Goal: Task Accomplishment & Management: Complete application form

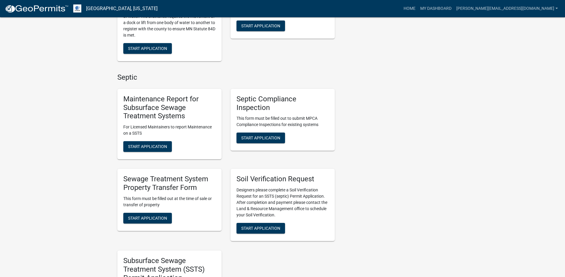
scroll to position [238, 0]
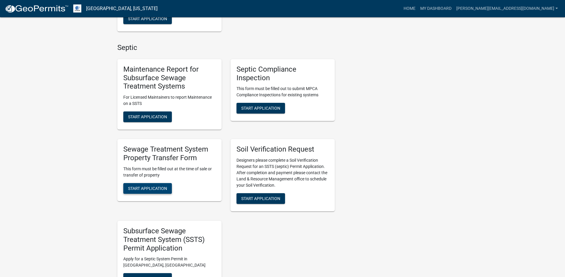
click at [145, 190] on span "Start Application" at bounding box center [147, 188] width 39 height 5
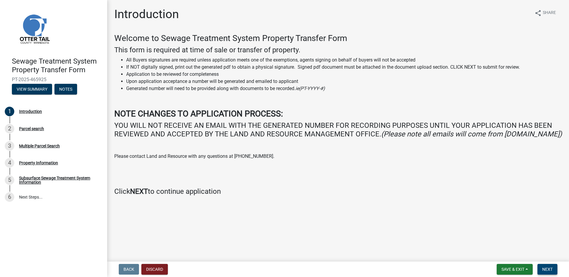
click at [548, 271] on span "Next" at bounding box center [547, 269] width 10 height 5
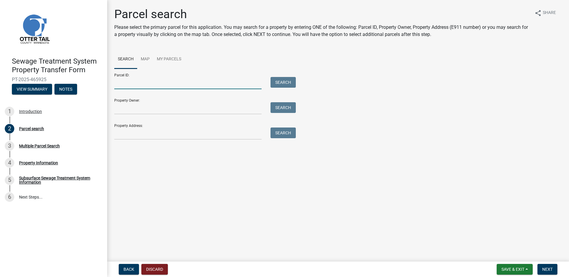
click at [125, 83] on input "Parcel ID:" at bounding box center [187, 83] width 147 height 12
type input "17000991687000"
click at [280, 80] on button "Search" at bounding box center [283, 82] width 25 height 11
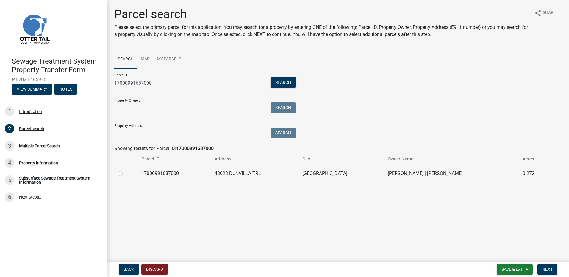
click at [125, 170] on label at bounding box center [125, 170] width 0 height 0
click at [125, 174] on input "radio" at bounding box center [127, 172] width 4 height 4
radio input "true"
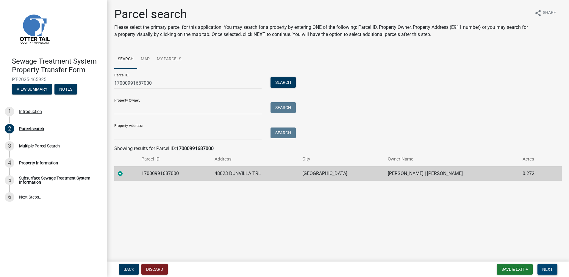
click at [550, 267] on button "Next" at bounding box center [548, 269] width 20 height 11
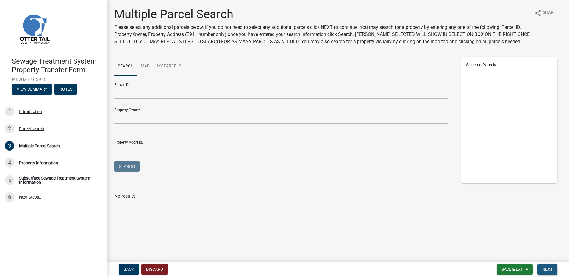
click at [551, 269] on span "Next" at bounding box center [547, 269] width 10 height 5
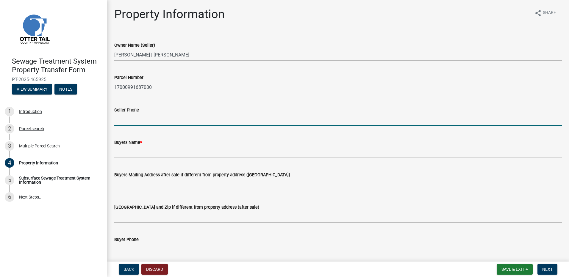
click at [126, 121] on input "Seller Phone" at bounding box center [338, 120] width 448 height 12
type input "[PHONE_NUMBER]"
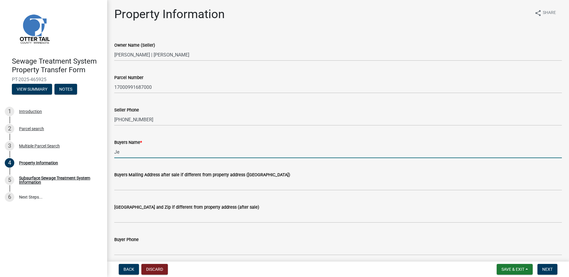
type input "J"
type input "The [PERSON_NAME] and [PERSON_NAME] Living Trust"
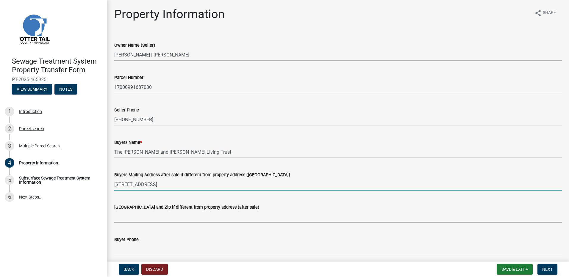
type input "[STREET_ADDRESS]"
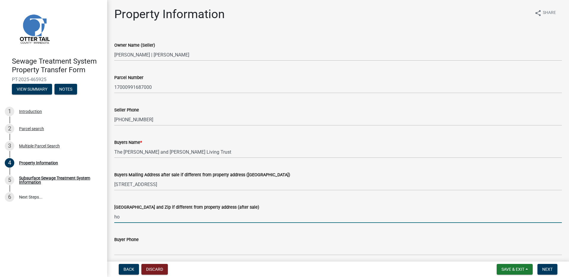
type input "h"
type input "[GEOGRAPHIC_DATA], AZ 85024"
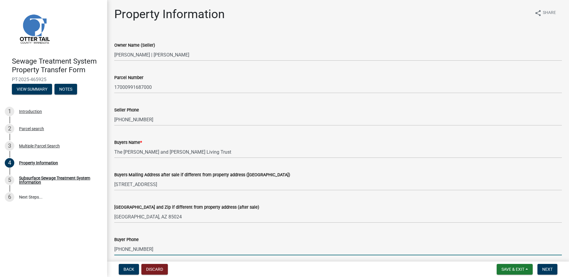
scroll to position [119, 0]
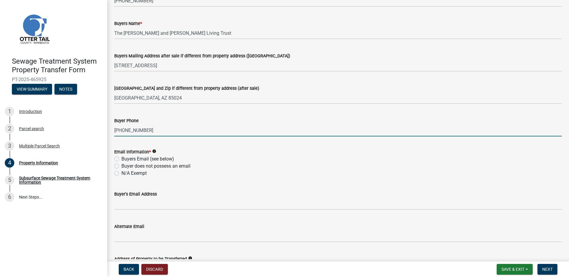
type input "[PHONE_NUMBER]"
click at [121, 159] on label "Buyers Email (see below)" at bounding box center [147, 159] width 53 height 7
click at [121, 159] on input "Buyers Email (see below)" at bounding box center [123, 158] width 4 height 4
radio input "true"
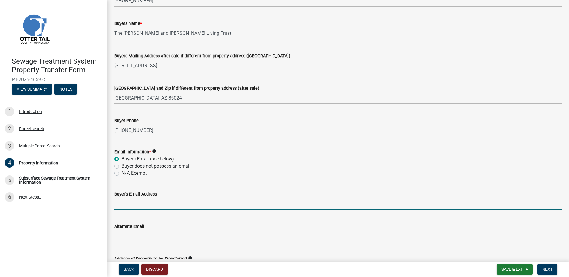
click at [125, 208] on input "Buyer's Email Address" at bounding box center [338, 204] width 448 height 12
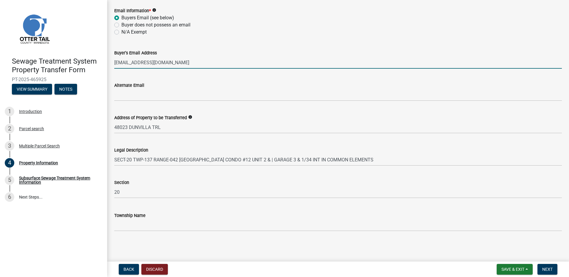
type input "[EMAIL_ADDRESS][DOMAIN_NAME]"
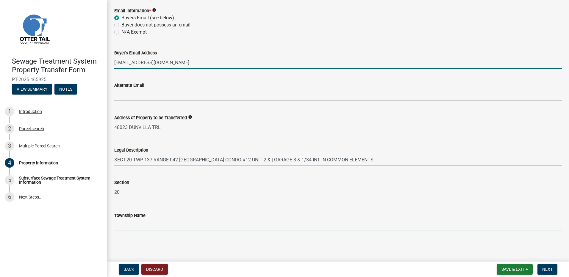
click at [132, 228] on input "Township Name" at bounding box center [338, 225] width 448 height 12
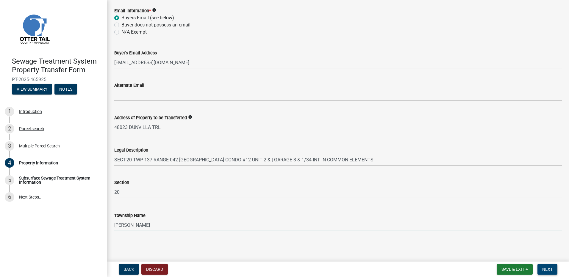
type input "[PERSON_NAME]"
click at [546, 270] on span "Next" at bounding box center [547, 269] width 10 height 5
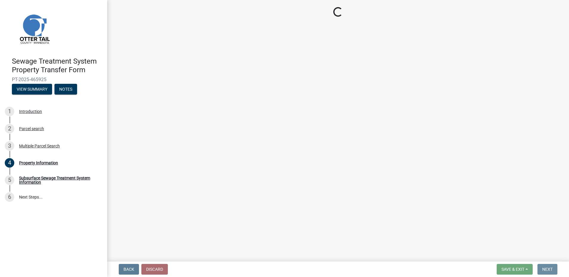
scroll to position [0, 0]
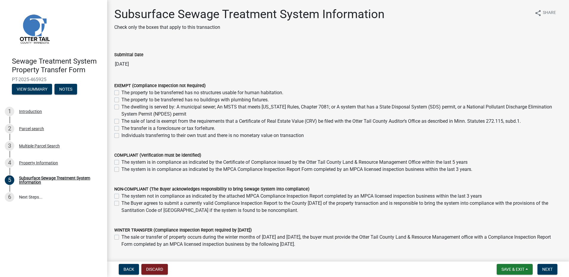
click at [121, 169] on label "The system is in compliance as indicated by the MPCA Compliance Inspection Repo…" at bounding box center [296, 169] width 351 height 7
click at [121, 169] on input "The system is in compliance as indicated by the MPCA Compliance Inspection Repo…" at bounding box center [123, 168] width 4 height 4
checkbox input "true"
checkbox input "false"
checkbox input "true"
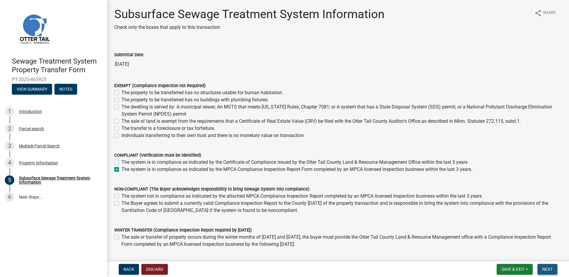
click at [549, 268] on span "Next" at bounding box center [547, 269] width 10 height 5
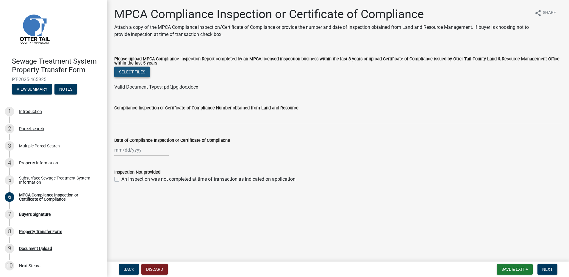
click at [138, 72] on button "Select files" at bounding box center [132, 72] width 36 height 11
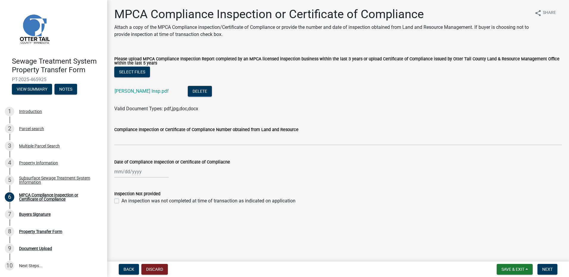
click at [132, 173] on div at bounding box center [141, 172] width 54 height 12
select select "8"
select select "2025"
click at [121, 185] on span "Previous month" at bounding box center [120, 184] width 4 height 4
select select "7"
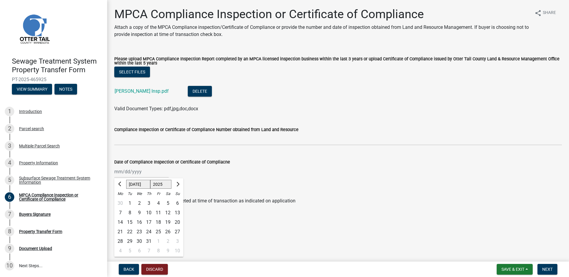
click at [151, 213] on div "10" at bounding box center [149, 213] width 10 height 10
type input "[DATE]"
click at [551, 269] on span "Next" at bounding box center [547, 269] width 10 height 5
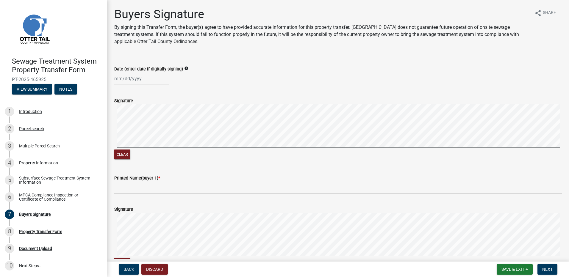
click at [129, 80] on div at bounding box center [141, 79] width 54 height 12
select select "8"
select select "2025"
click at [168, 139] on div "23" at bounding box center [168, 139] width 10 height 10
type input "[DATE]"
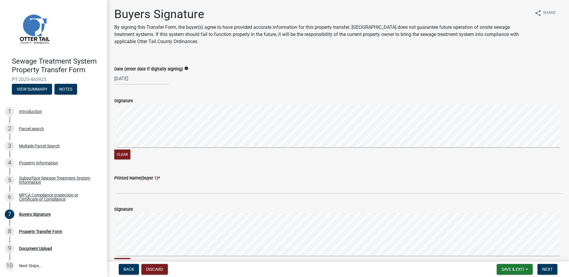
click at [135, 78] on div "[DATE]" at bounding box center [141, 79] width 54 height 12
select select "8"
select select "2025"
click at [159, 139] on div "22" at bounding box center [159, 139] width 10 height 10
type input "[DATE]"
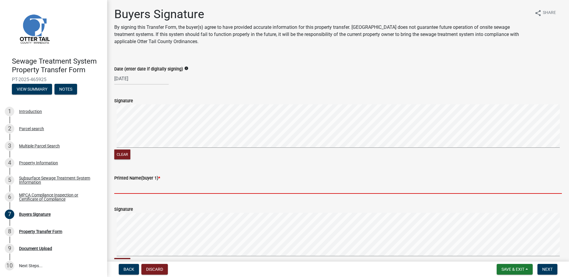
click at [119, 188] on input "Printed Name(buyer 1) *" at bounding box center [338, 188] width 448 height 12
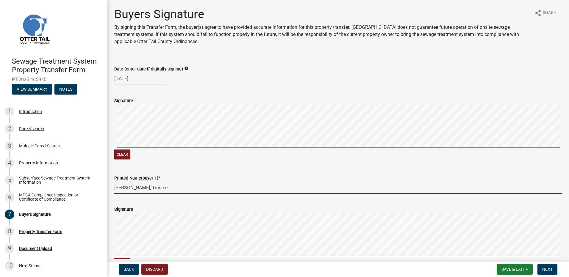
type input "[PERSON_NAME], Trustee"
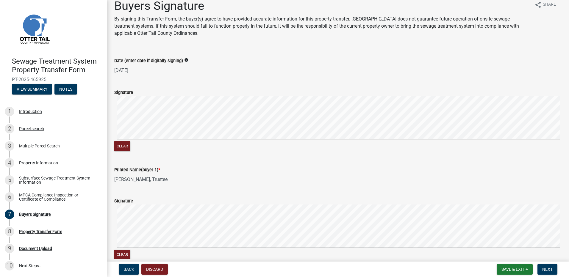
scroll to position [167, 0]
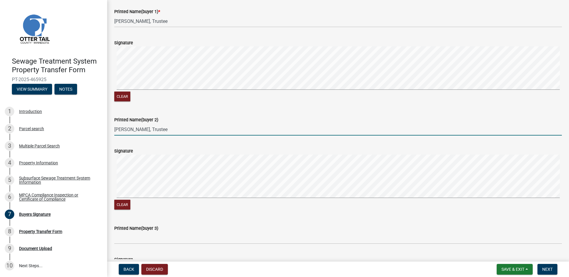
type input "[PERSON_NAME], Trustee"
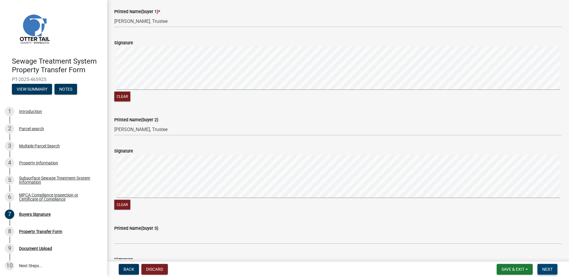
click at [549, 269] on span "Next" at bounding box center [547, 269] width 10 height 5
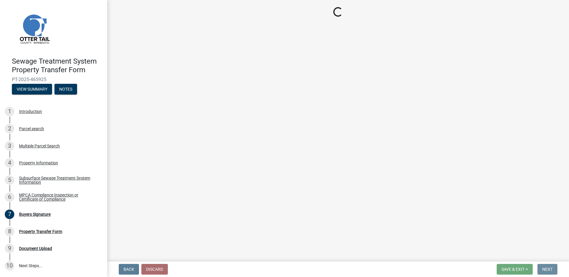
scroll to position [0, 0]
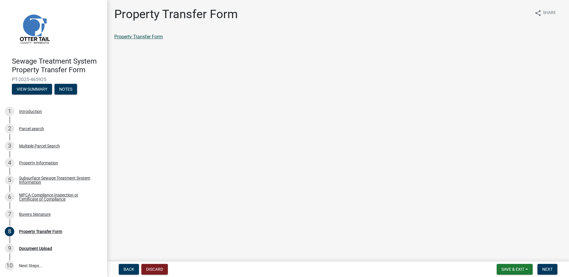
click at [134, 36] on link "Property Transfer Form" at bounding box center [138, 37] width 49 height 6
